Goal: Obtain resource: Download file/media

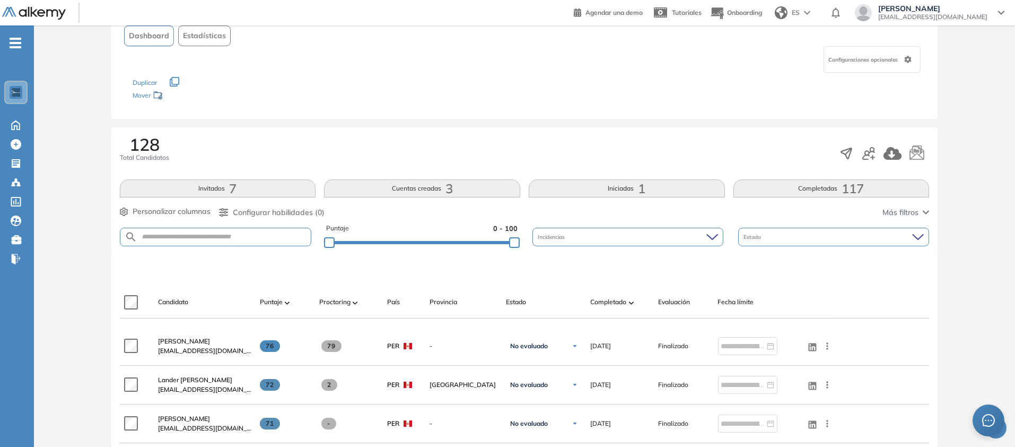
scroll to position [226, 0]
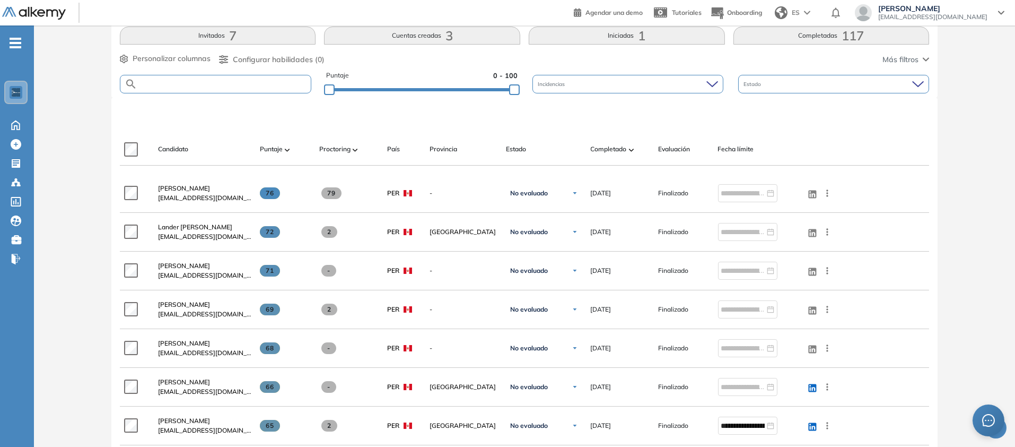
click at [273, 88] on input "text" at bounding box center [224, 84] width 174 height 8
paste input "**********"
type input "**********"
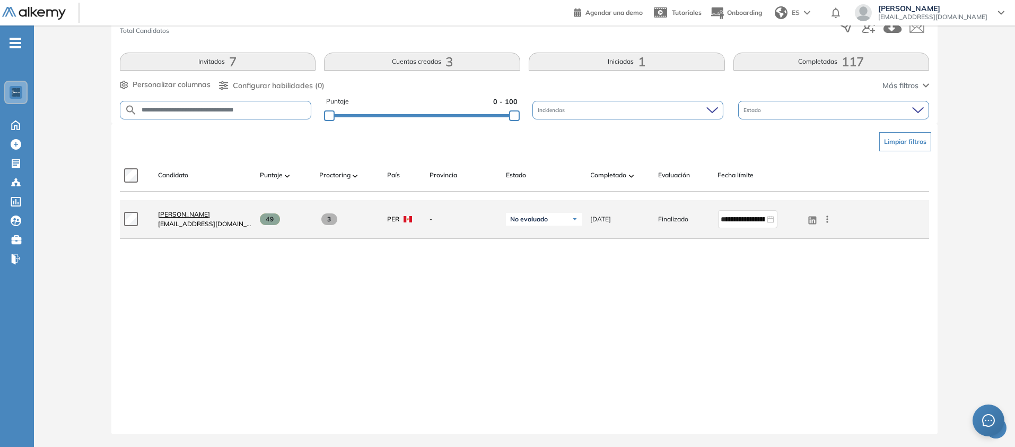
click at [210, 218] on span "[PERSON_NAME]" at bounding box center [184, 214] width 52 height 8
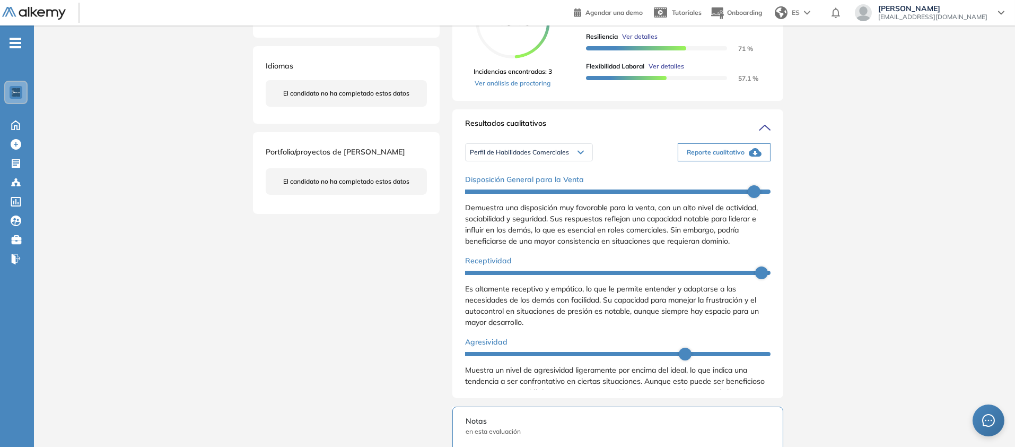
scroll to position [261, 0]
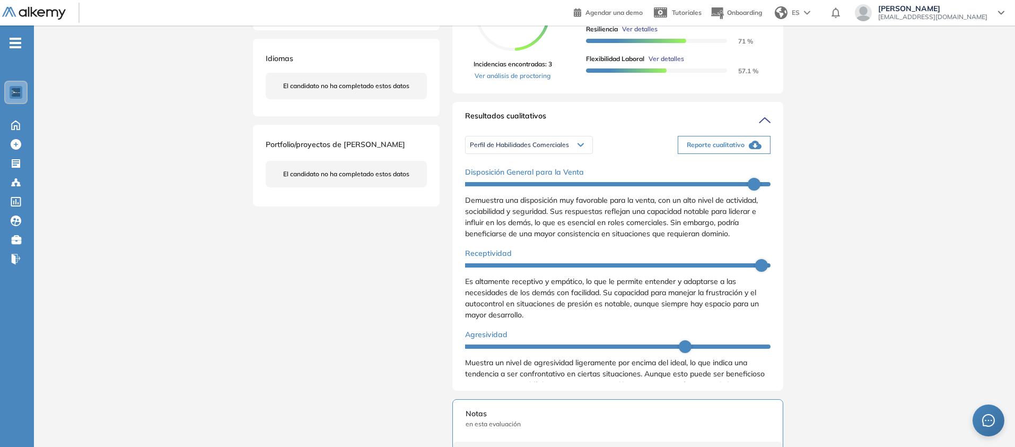
click at [745, 150] on span "Reporte cualitativo" at bounding box center [716, 145] width 58 height 10
click at [489, 149] on span "Perfil de Habilidades Comerciales" at bounding box center [519, 145] width 99 height 8
click at [497, 191] on li "Personalidad - MBTI" at bounding box center [497, 185] width 55 height 11
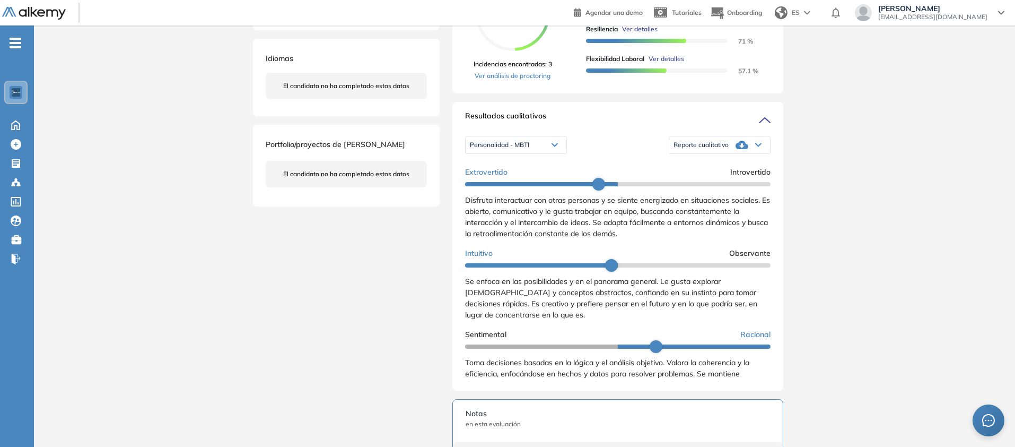
click at [770, 155] on div "Reporte cualitativo" at bounding box center [719, 144] width 101 height 21
click at [796, 340] on div "Evaluaciones y challenges en los que participó el candidato 49% ASESOR DE VENTA…" at bounding box center [618, 271] width 356 height 970
click at [770, 155] on div "Reporte cualitativo" at bounding box center [719, 144] width 101 height 21
click at [739, 172] on li "Reporte con Afinidad AI" at bounding box center [706, 166] width 65 height 11
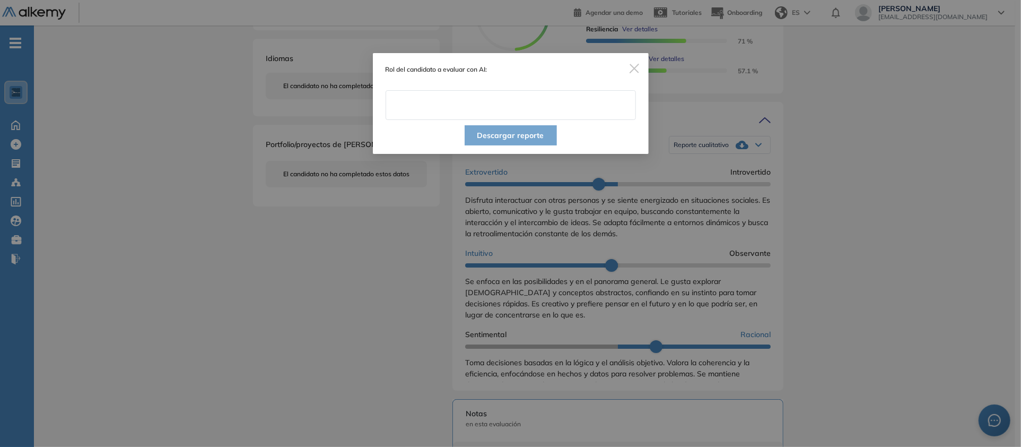
click at [467, 120] on input "text" at bounding box center [511, 105] width 250 height 30
type input "**********"
click at [516, 145] on button "Descargar reporte" at bounding box center [511, 135] width 92 height 20
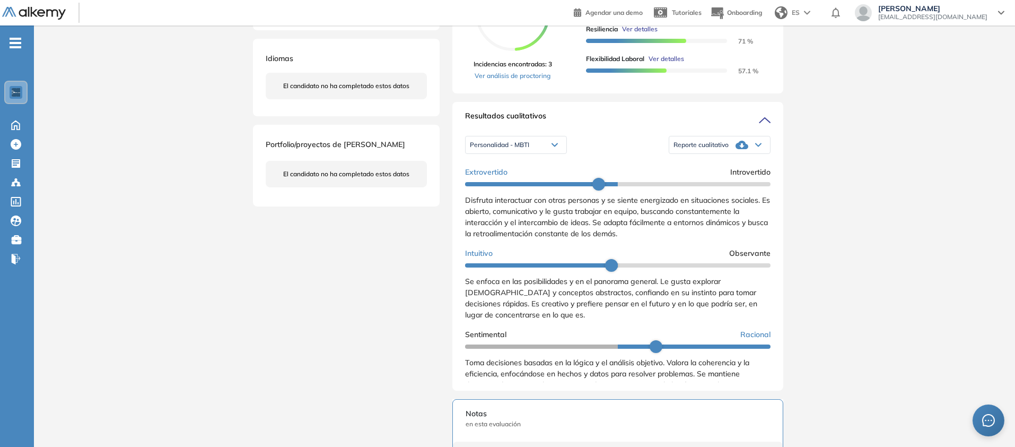
scroll to position [0, 0]
